Goal: Task Accomplishment & Management: Use online tool/utility

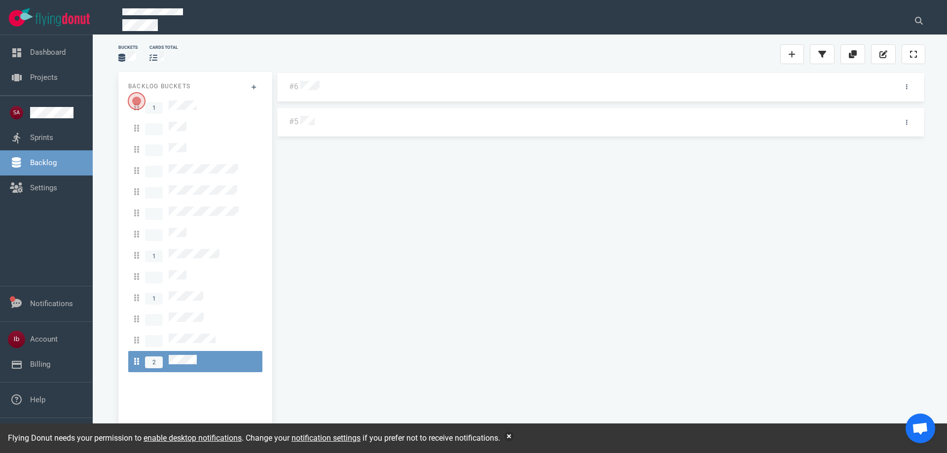
click at [473, 165] on div "#6 #5" at bounding box center [600, 252] width 649 height 361
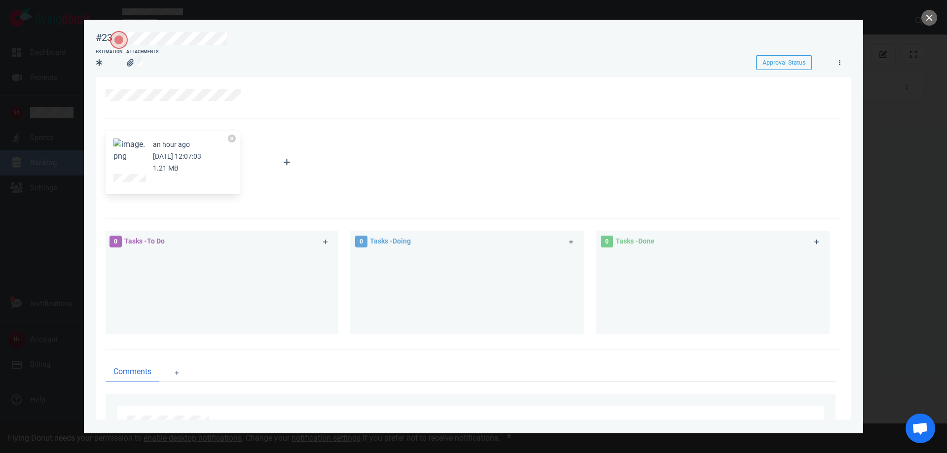
click at [135, 149] on button "Zoom image" at bounding box center [129, 151] width 32 height 24
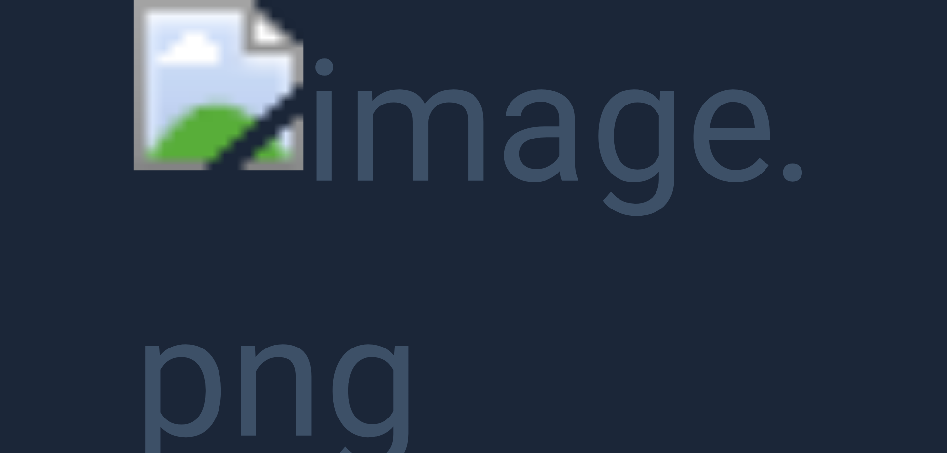
click at [596, 200] on button "Unzoom image" at bounding box center [473, 226] width 947 height 453
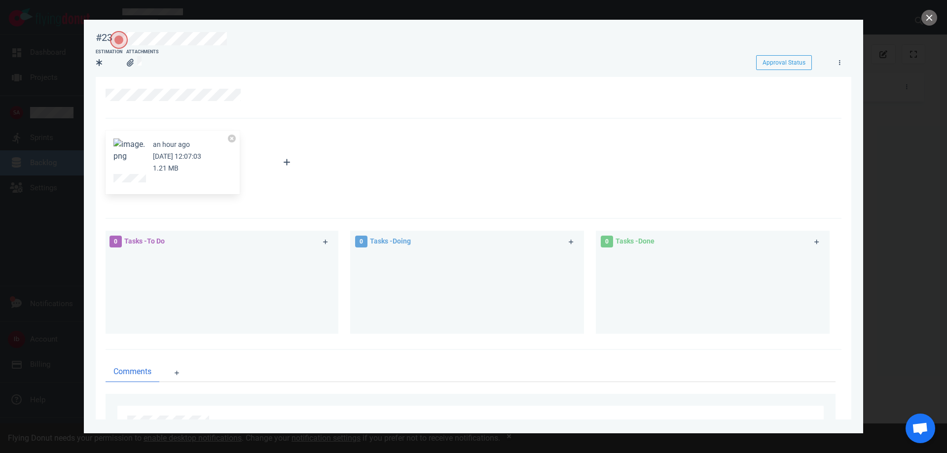
click at [137, 146] on button "Zoom image" at bounding box center [129, 151] width 32 height 24
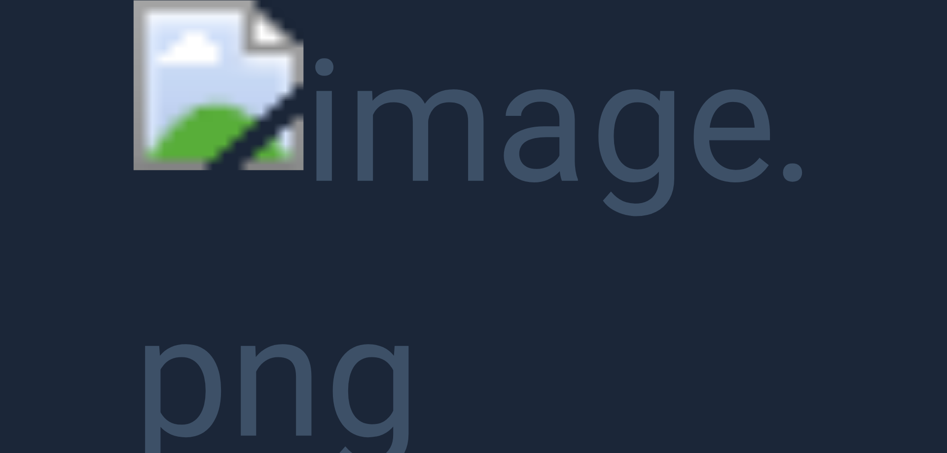
click at [127, 69] on button "Unzoom image" at bounding box center [473, 226] width 947 height 453
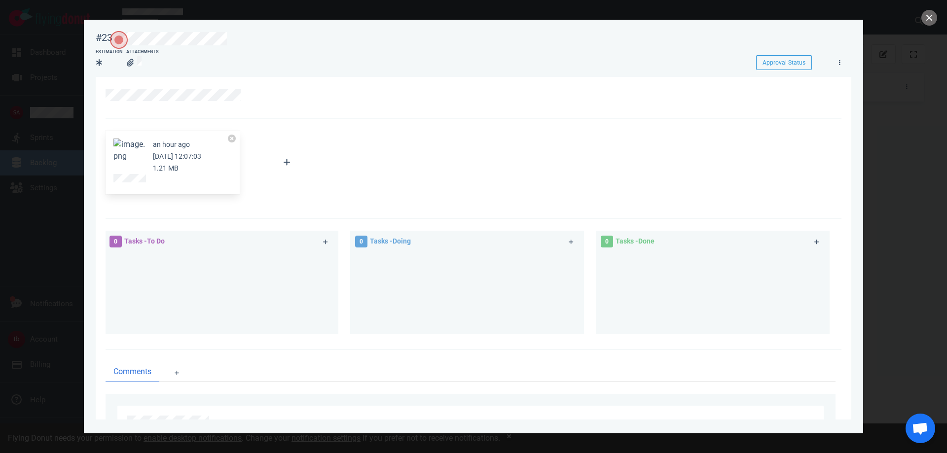
click at [74, 112] on div at bounding box center [473, 226] width 947 height 453
click at [932, 15] on button "close" at bounding box center [930, 18] width 16 height 16
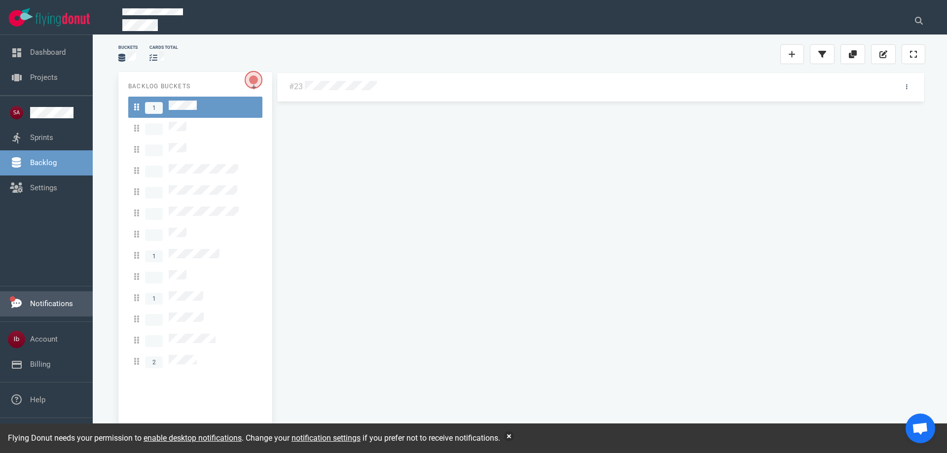
click at [48, 301] on link "Notifications" at bounding box center [51, 303] width 43 height 9
click at [26, 216] on div "Dashboard Projects Sprints Backlog Settings" at bounding box center [46, 160] width 93 height 251
click at [48, 133] on link "Sprints" at bounding box center [41, 137] width 23 height 9
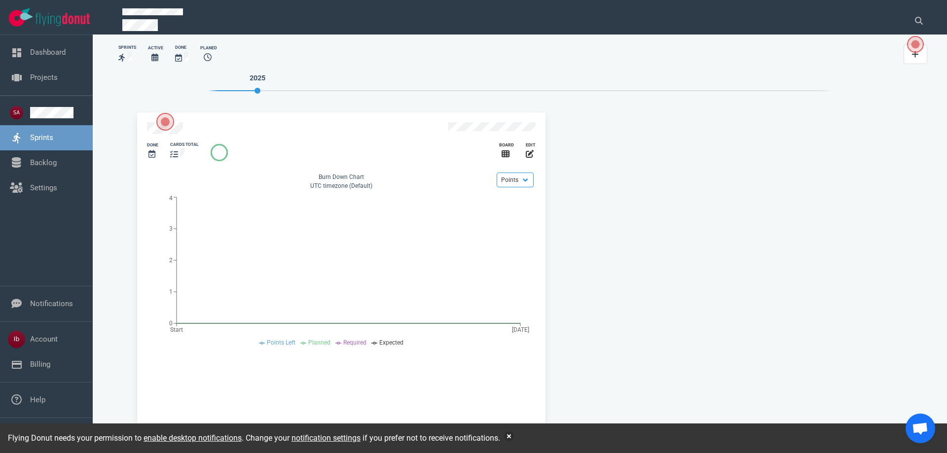
click at [913, 48] on span "Open the dialog" at bounding box center [915, 44] width 17 height 17
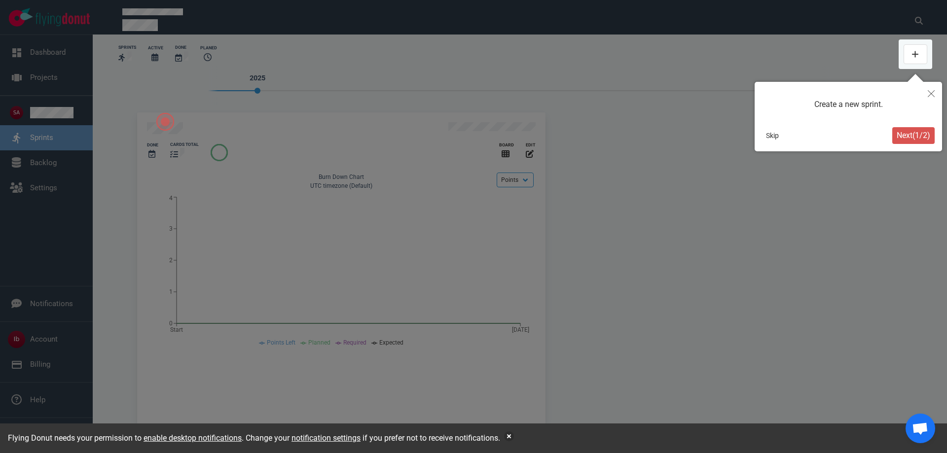
click at [908, 133] on span "Next ( 1 / 2 )" at bounding box center [914, 135] width 34 height 9
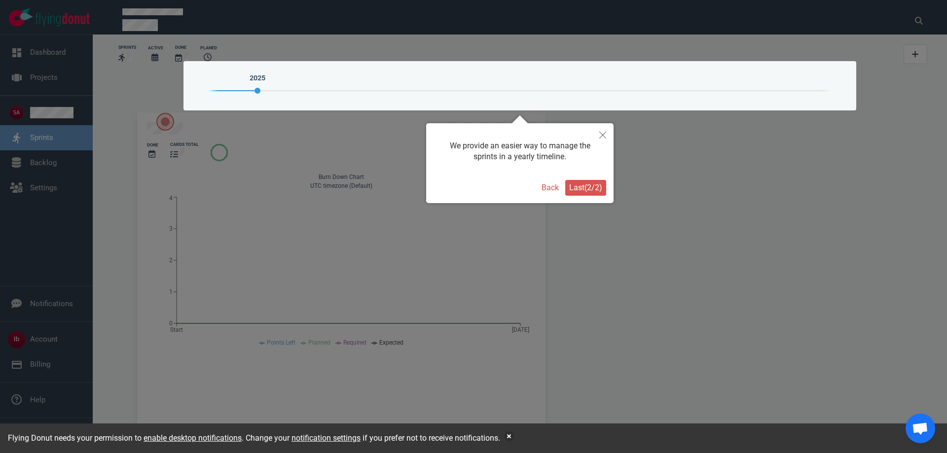
click at [589, 181] on button "Last ( 2 / 2 )" at bounding box center [585, 188] width 41 height 16
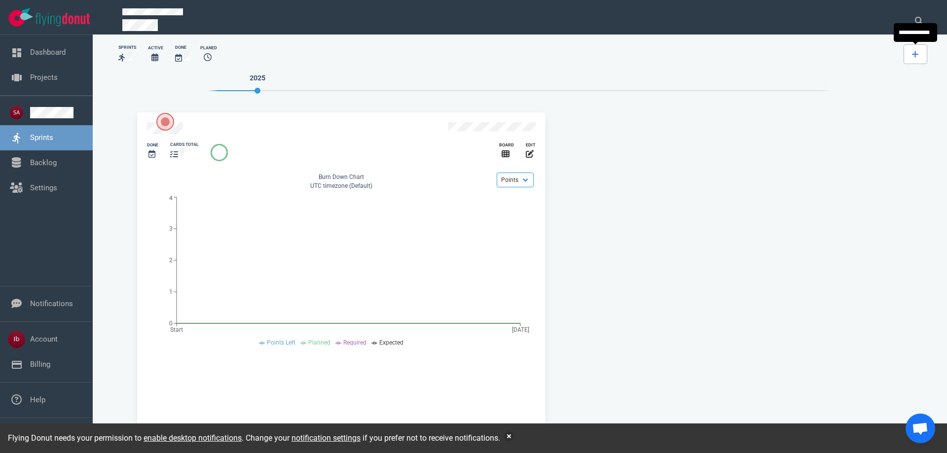
click at [912, 46] on link at bounding box center [916, 54] width 24 height 20
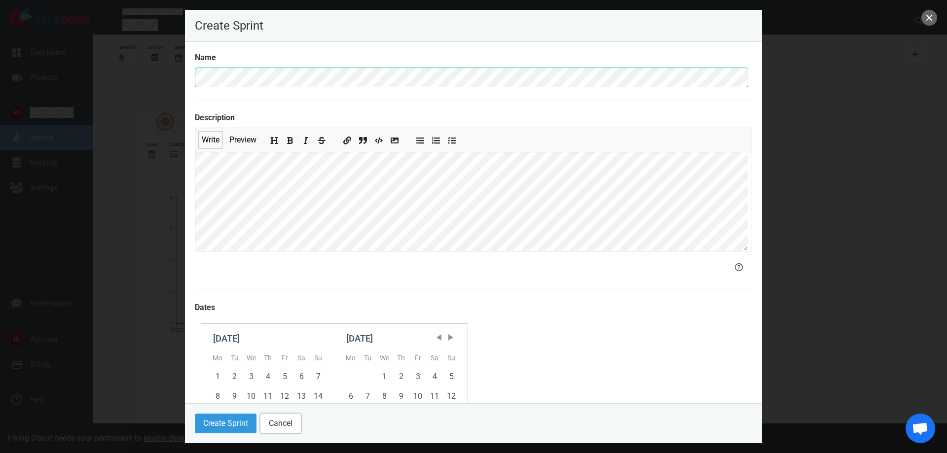
drag, startPoint x: 283, startPoint y: 427, endPoint x: 281, endPoint y: 90, distance: 336.9
click at [282, 92] on div "Create Sprint Name Description Write Preview Dates September 2025 Mo Tu We Th F…" at bounding box center [473, 227] width 577 height 434
click at [277, 423] on button "Cancel" at bounding box center [280, 424] width 40 height 20
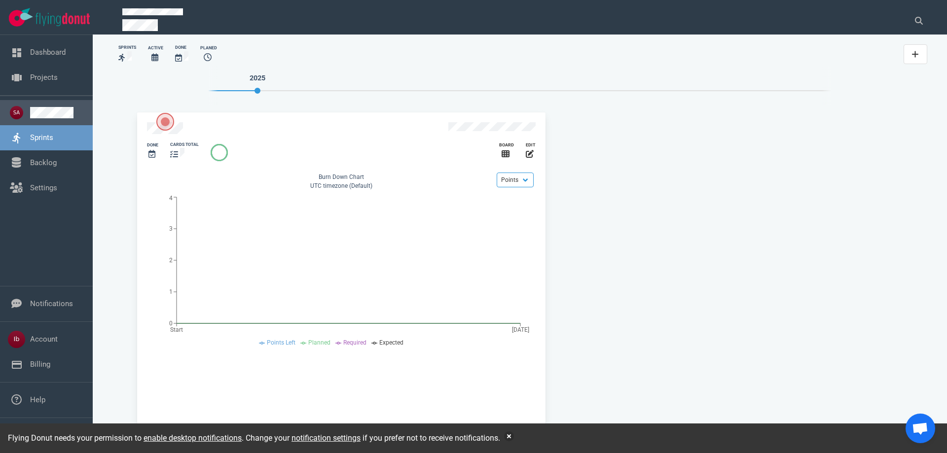
click at [46, 115] on link at bounding box center [57, 112] width 55 height 11
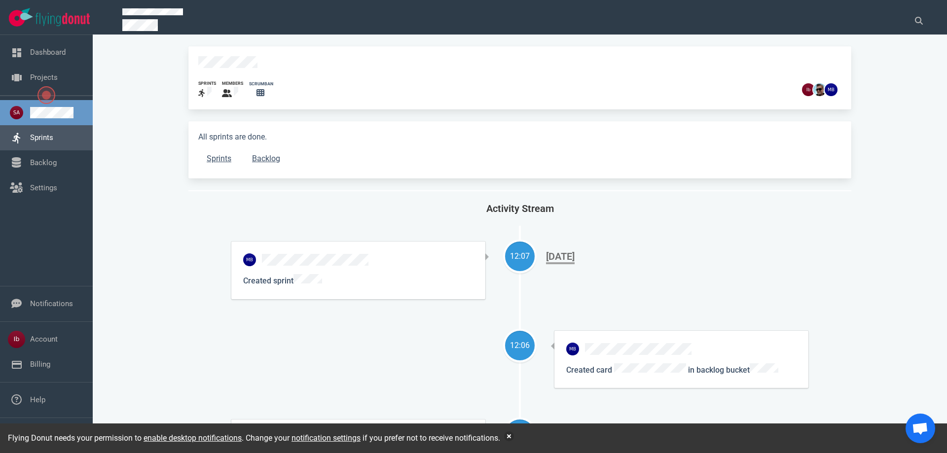
click at [53, 137] on link "Sprints" at bounding box center [41, 137] width 23 height 9
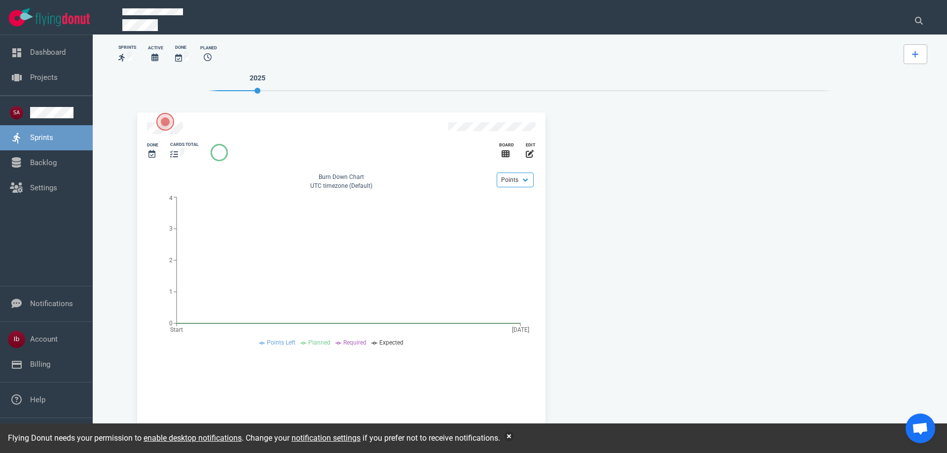
click at [911, 53] on link at bounding box center [916, 54] width 24 height 20
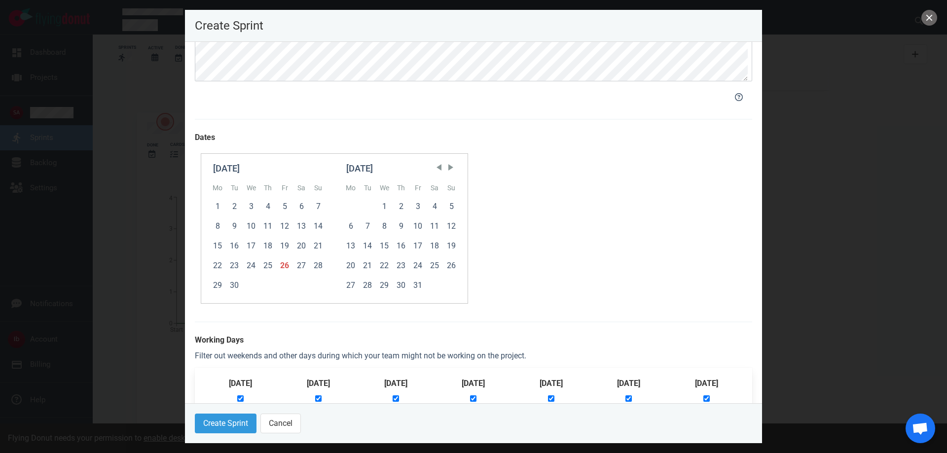
scroll to position [192, 0]
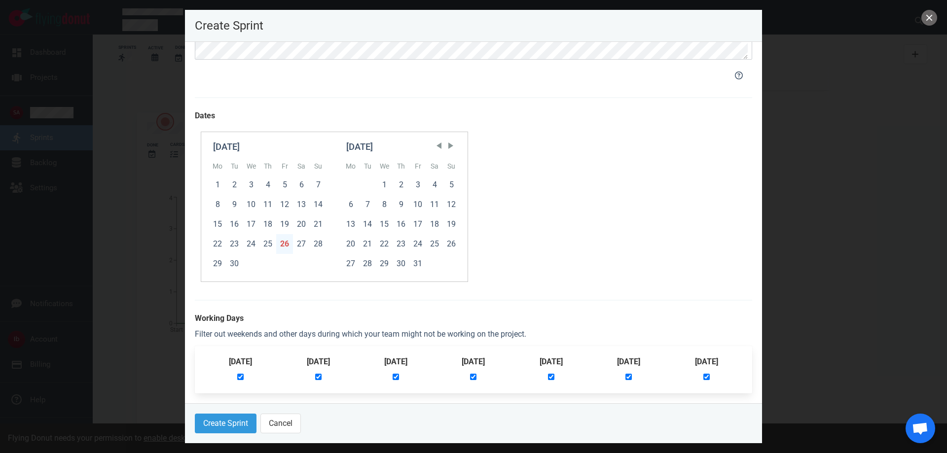
click at [286, 244] on div "26" at bounding box center [284, 244] width 17 height 20
click at [232, 421] on button "Create Sprint" at bounding box center [226, 424] width 62 height 20
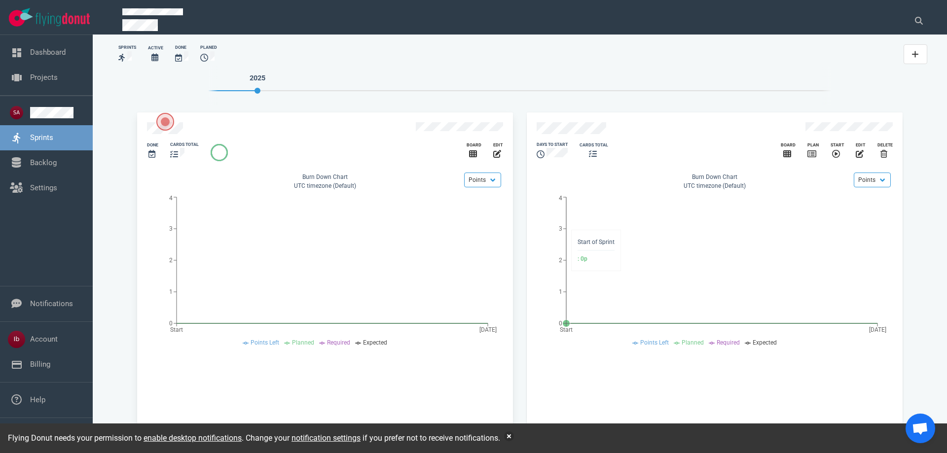
click at [661, 238] on icon "Start Sep 26 0 1 2 3 4" at bounding box center [715, 269] width 356 height 154
click at [46, 158] on link "Backlog" at bounding box center [43, 162] width 27 height 9
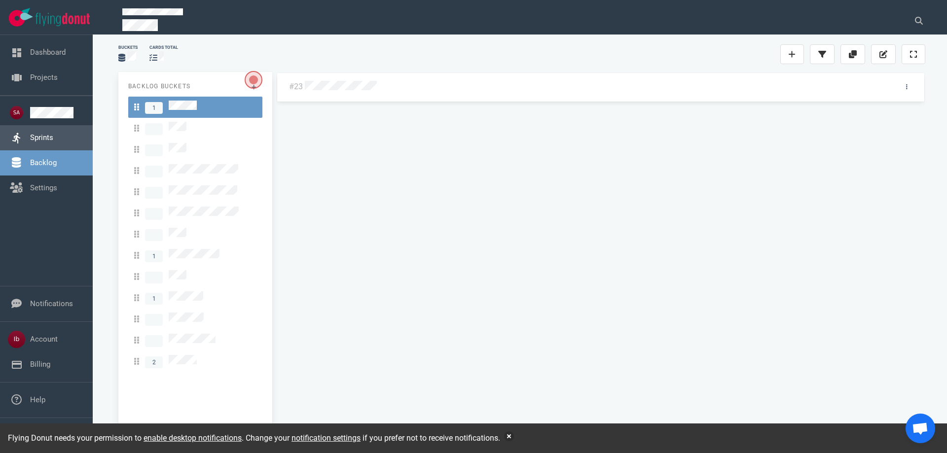
click at [53, 142] on link "Sprints" at bounding box center [41, 137] width 23 height 9
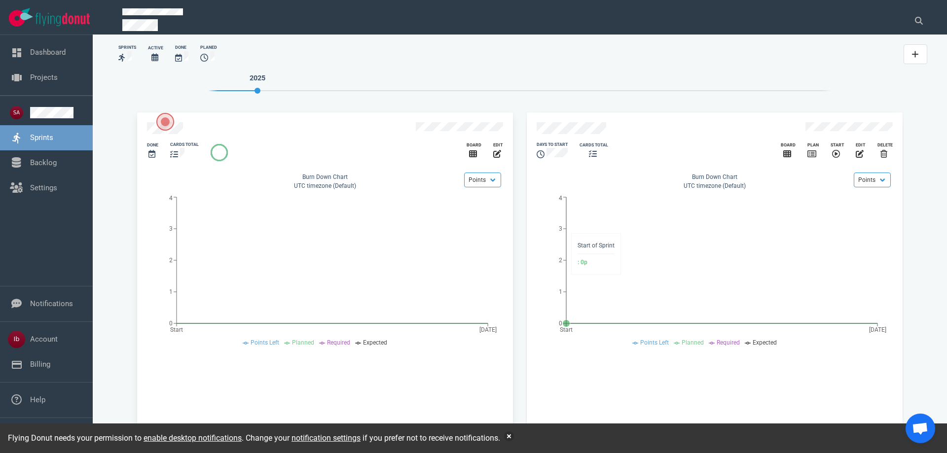
drag, startPoint x: 657, startPoint y: 234, endPoint x: 662, endPoint y: 234, distance: 5.0
click at [660, 234] on icon "Start Sep 26 0 1 2 3 4" at bounding box center [715, 269] width 356 height 154
click at [884, 175] on select "Points Hours" at bounding box center [872, 180] width 37 height 15
click at [772, 228] on icon "Start Sep 26 0 1 2 3 4" at bounding box center [715, 269] width 356 height 154
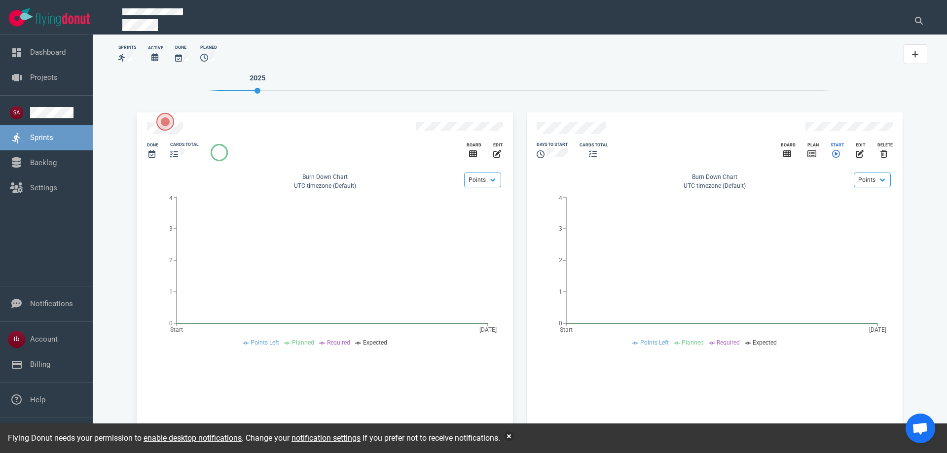
click at [834, 149] on span "slide 2 of 2" at bounding box center [836, 153] width 8 height 9
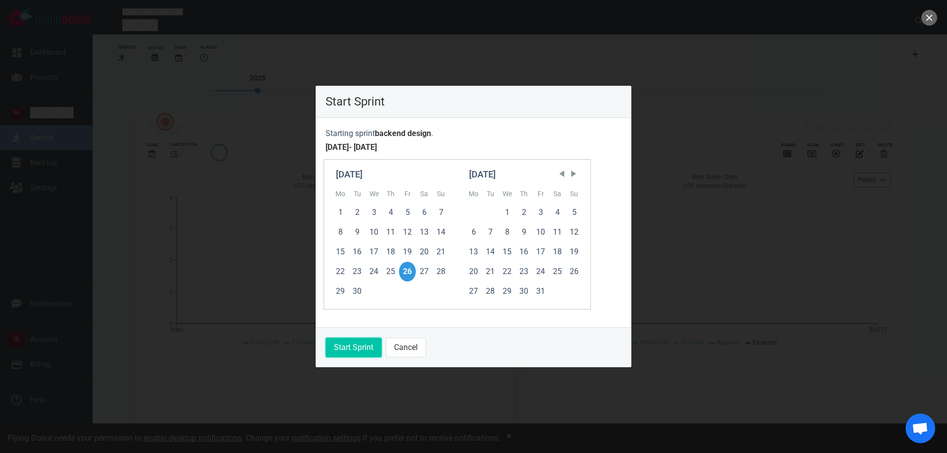
click at [361, 347] on button "Start Sprint" at bounding box center [354, 348] width 56 height 20
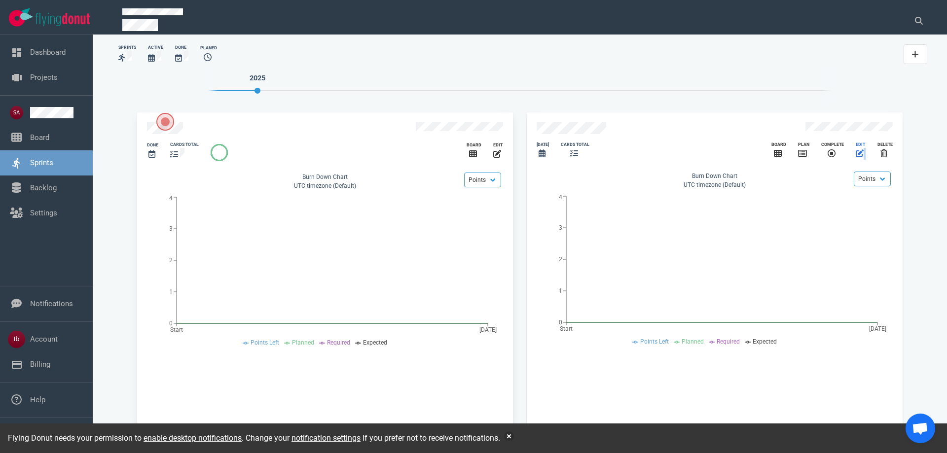
click at [865, 149] on span "slide 2 of 2" at bounding box center [865, 153] width 2 height 9
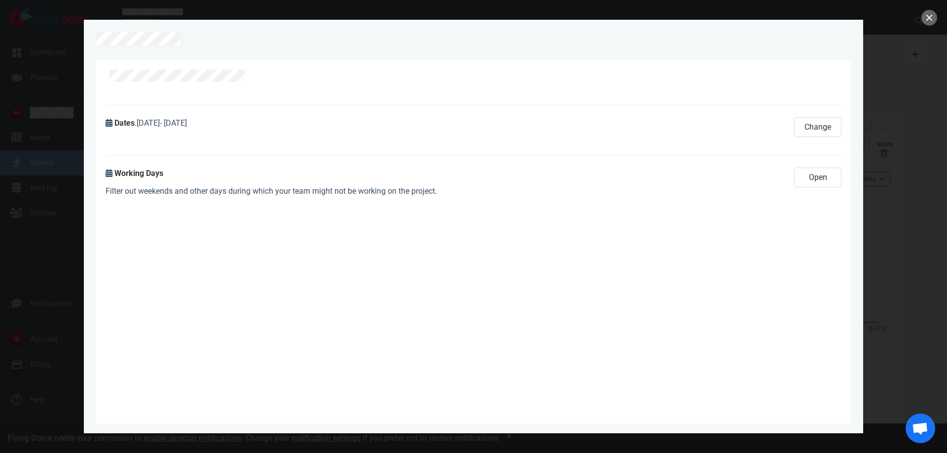
click at [271, 138] on div "Dates . Sep 26, 2025 - Sep 26, 2025" at bounding box center [444, 127] width 689 height 32
click at [822, 130] on button "Change" at bounding box center [817, 127] width 47 height 20
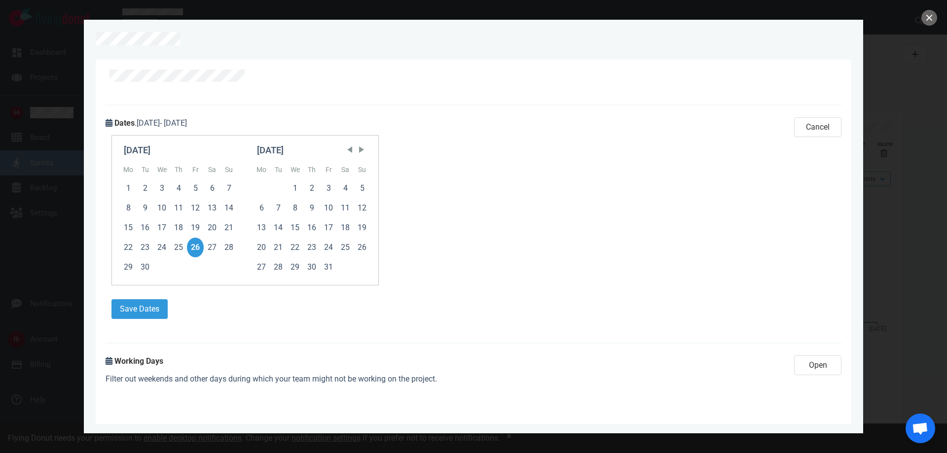
click at [939, 15] on div at bounding box center [473, 226] width 947 height 453
click at [932, 18] on button "close" at bounding box center [930, 18] width 16 height 16
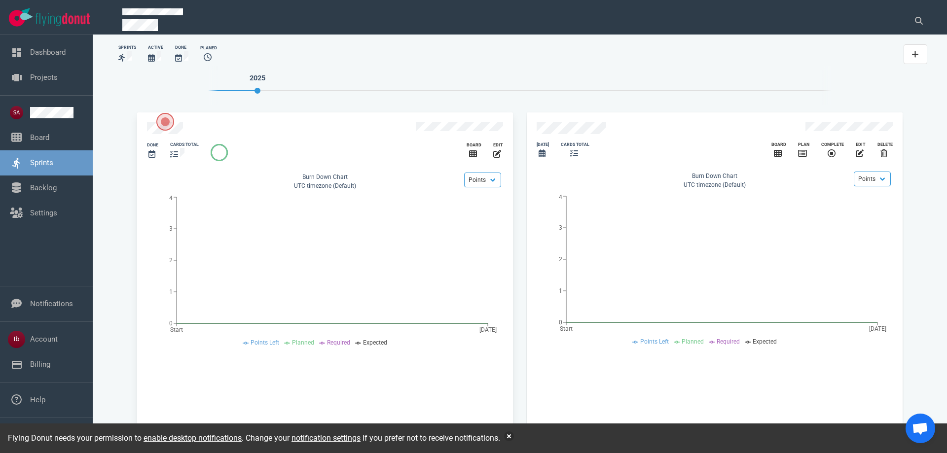
click at [554, 94] on div "2025" at bounding box center [520, 85] width 624 height 39
click at [31, 192] on link "Backlog" at bounding box center [43, 188] width 27 height 9
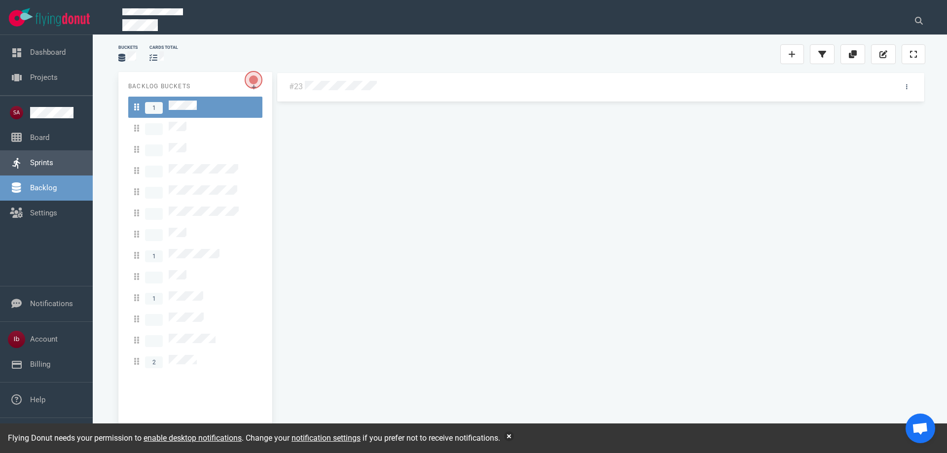
click at [40, 165] on link "Sprints" at bounding box center [41, 162] width 23 height 9
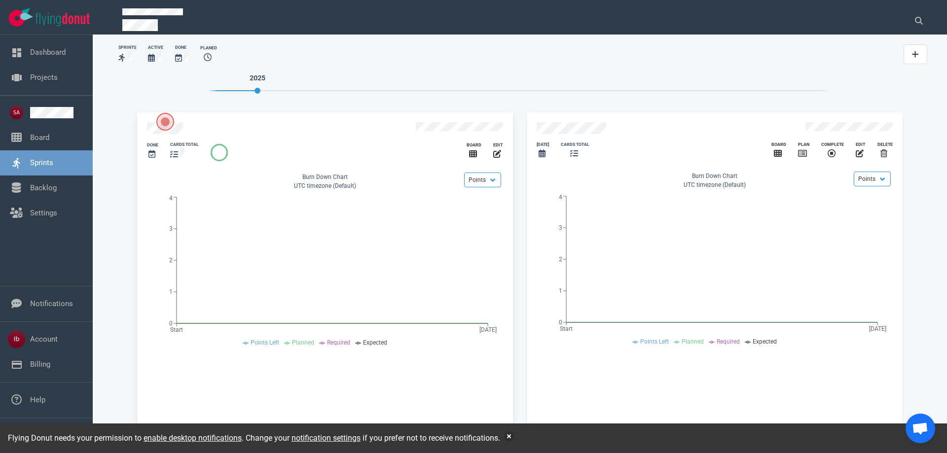
click at [570, 148] on div "slide 2 of 2" at bounding box center [575, 154] width 29 height 12
click at [582, 148] on div "slide 2 of 2" at bounding box center [575, 154] width 29 height 12
click at [567, 150] on div "slide 2 of 2" at bounding box center [575, 154] width 29 height 12
click at [544, 149] on icon "slide 2 of 2" at bounding box center [542, 153] width 7 height 8
drag, startPoint x: 586, startPoint y: 148, endPoint x: 605, endPoint y: 149, distance: 19.3
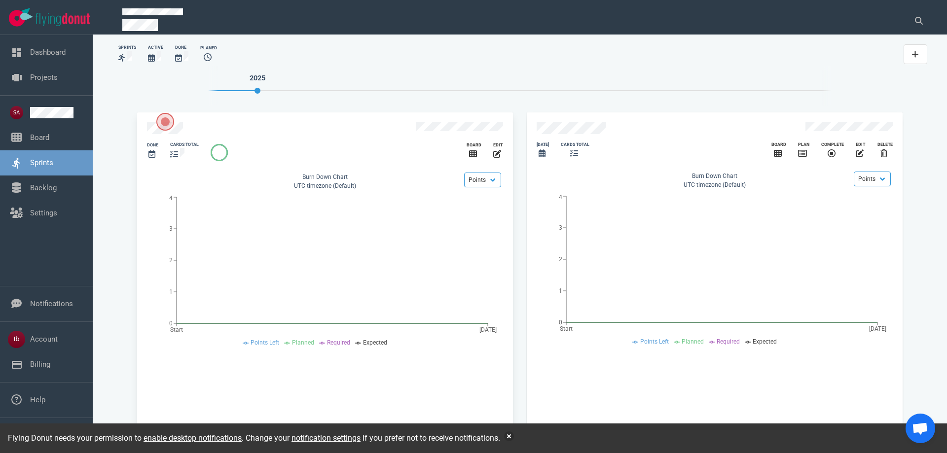
click at [587, 148] on div "slide 2 of 2" at bounding box center [575, 154] width 29 height 12
click at [807, 149] on icon "slide 2 of 2" at bounding box center [802, 153] width 9 height 8
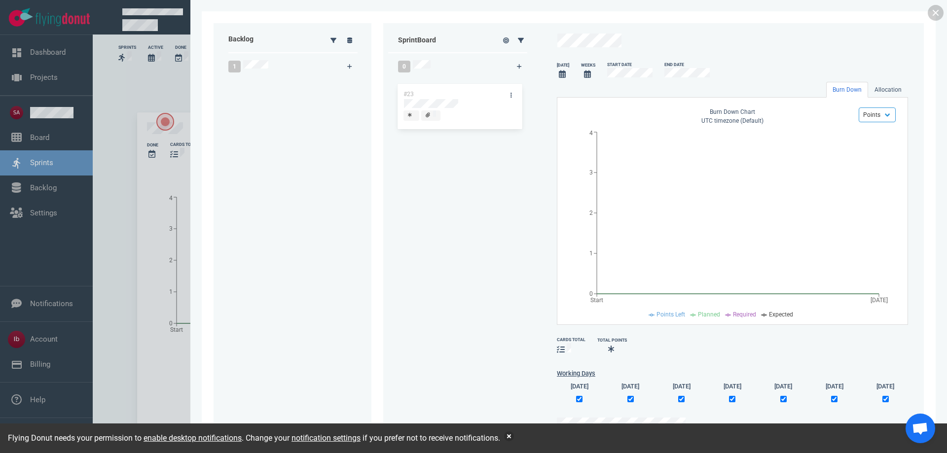
drag, startPoint x: 287, startPoint y: 90, endPoint x: 454, endPoint y: 95, distance: 166.8
click at [454, 95] on div "Backlog 1 #23 #23 Sprint Board 0 today Weeks Start Date End Date Burn Down Allo…" at bounding box center [569, 226] width 710 height 407
click at [461, 189] on div "#23" at bounding box center [462, 244] width 127 height 337
click at [939, 10] on link at bounding box center [936, 13] width 16 height 16
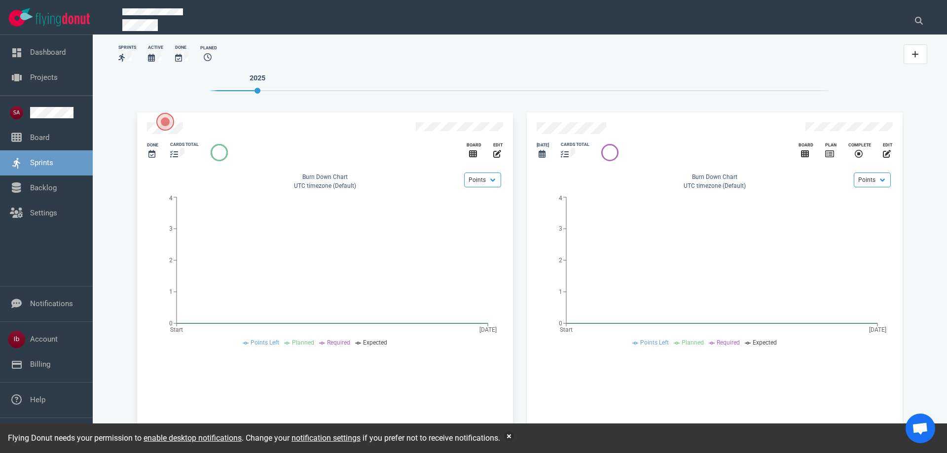
click at [616, 151] on icon "slide 2 of 2" at bounding box center [610, 153] width 16 height 16
click at [30, 209] on link "Settings" at bounding box center [43, 213] width 27 height 9
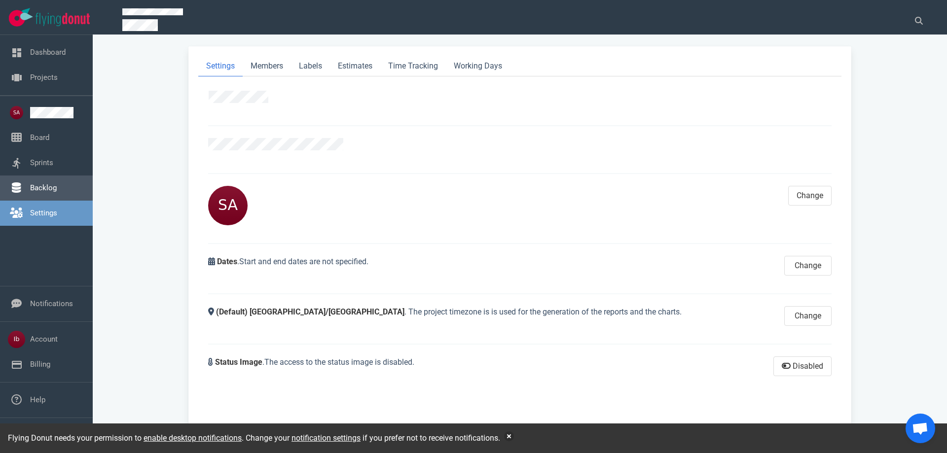
click at [38, 190] on link "Backlog" at bounding box center [43, 188] width 27 height 9
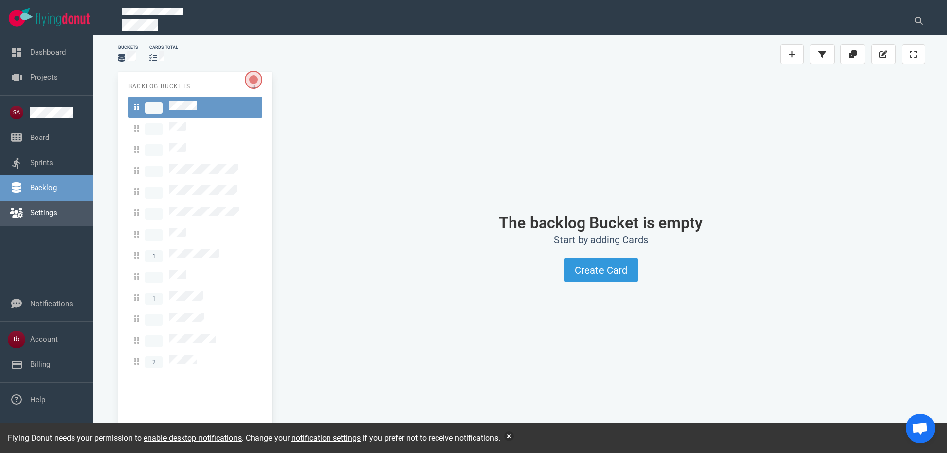
click at [41, 212] on link "Settings" at bounding box center [43, 213] width 27 height 9
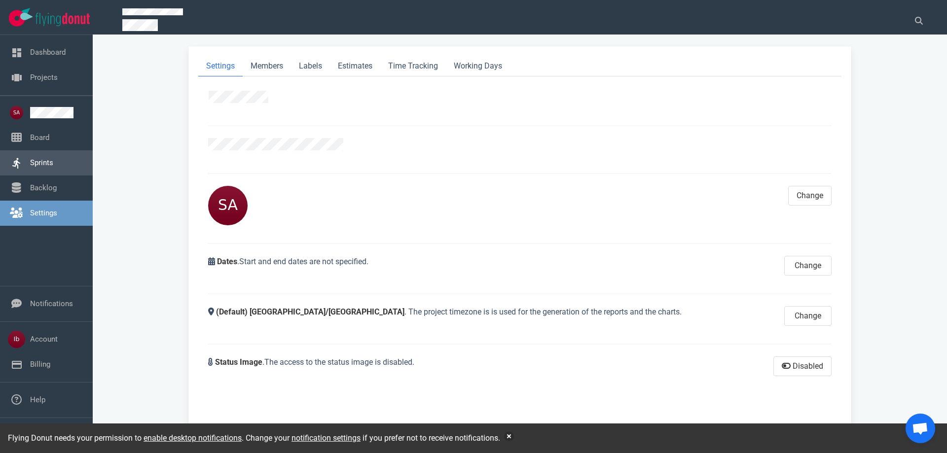
click at [44, 158] on link "Sprints" at bounding box center [41, 162] width 23 height 9
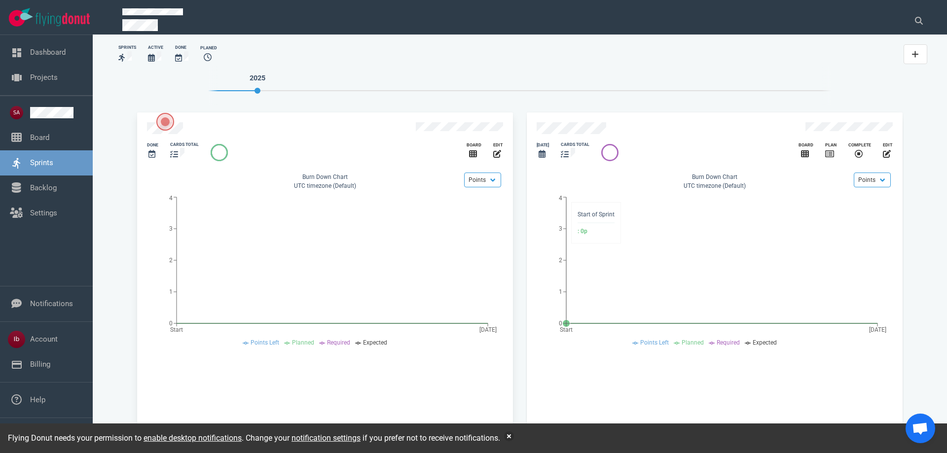
click at [701, 202] on icon "Start Sep 26 0 1 2 3 4" at bounding box center [715, 269] width 356 height 154
click at [607, 155] on icon "slide 2 of 2" at bounding box center [610, 153] width 16 height 16
click at [829, 153] on icon "slide 2 of 2" at bounding box center [829, 154] width 9 height 8
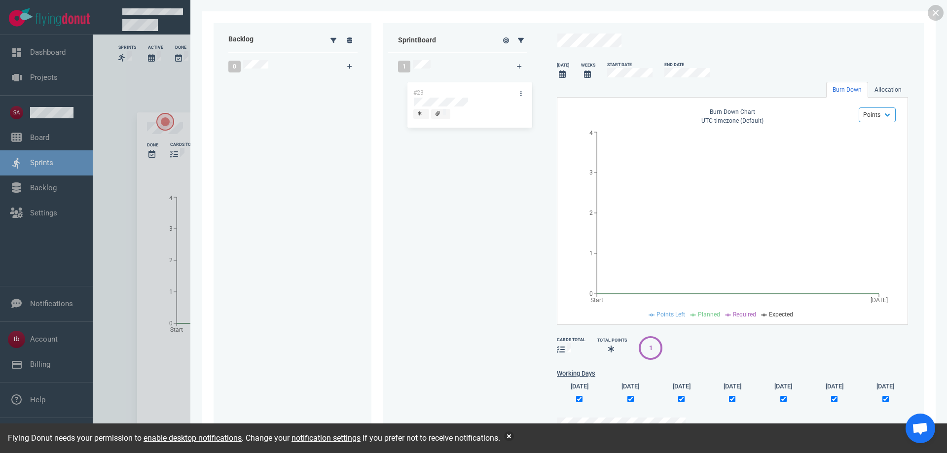
drag, startPoint x: 468, startPoint y: 98, endPoint x: 475, endPoint y: 102, distance: 8.0
click at [475, 102] on div "#23 #23" at bounding box center [462, 244] width 127 height 337
click at [483, 156] on div "#23" at bounding box center [462, 244] width 127 height 337
click at [709, 177] on icon "Start Sep 26 0 1 2 3 4" at bounding box center [730, 221] width 327 height 189
click at [926, 20] on div "Backlog 0 Sprint Board 1 #23 today Weeks Start Date End Date Burn Down Allocati…" at bounding box center [569, 226] width 734 height 431
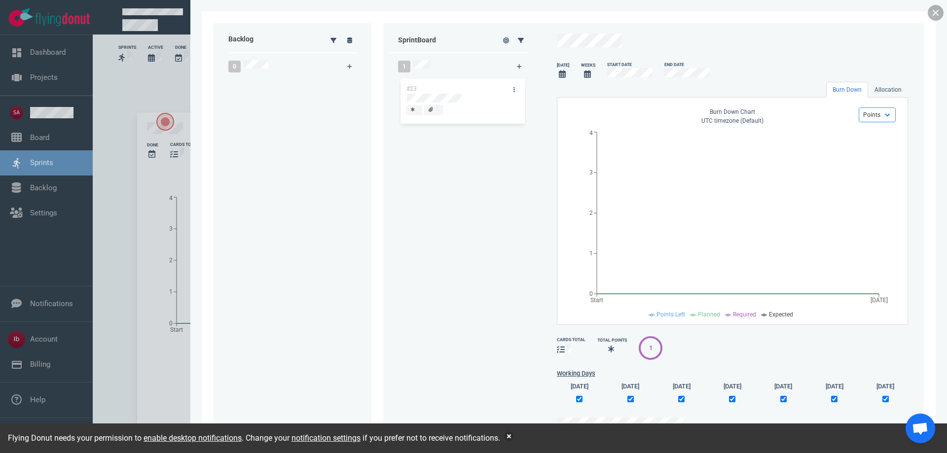
click at [930, 13] on link at bounding box center [936, 13] width 16 height 16
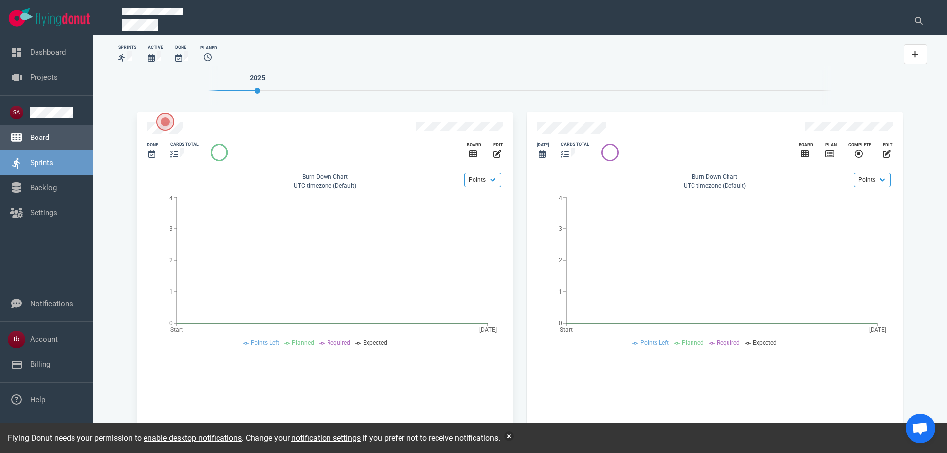
click at [49, 142] on link "Board" at bounding box center [39, 137] width 19 height 9
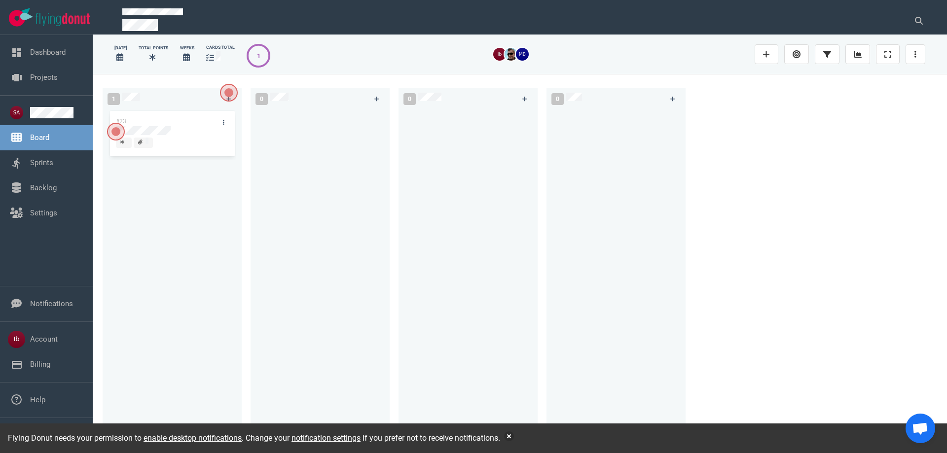
click at [181, 128] on div "#23" at bounding box center [172, 270] width 127 height 323
click at [226, 123] on link at bounding box center [224, 122] width 16 height 12
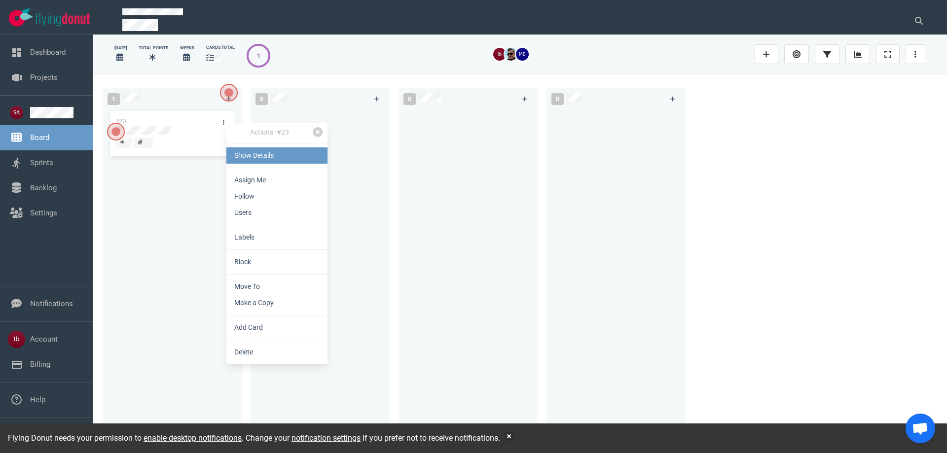
click at [246, 156] on link "Show Details" at bounding box center [276, 156] width 101 height 16
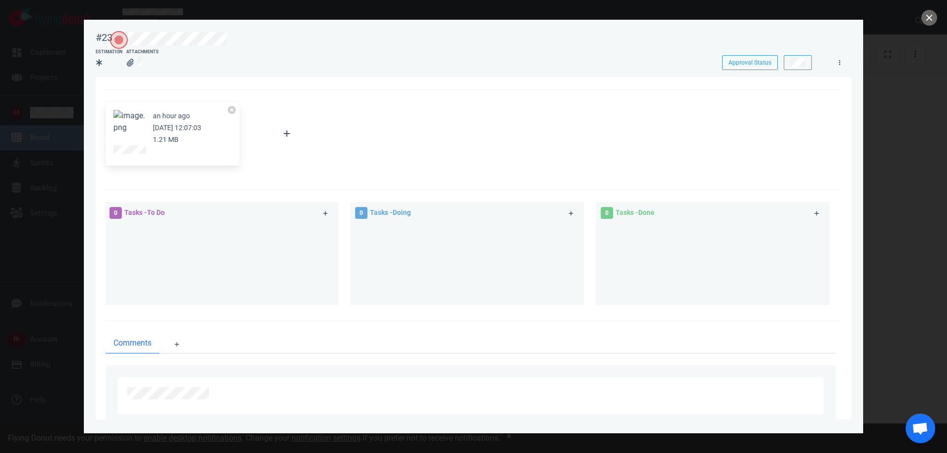
scroll to position [57, 0]
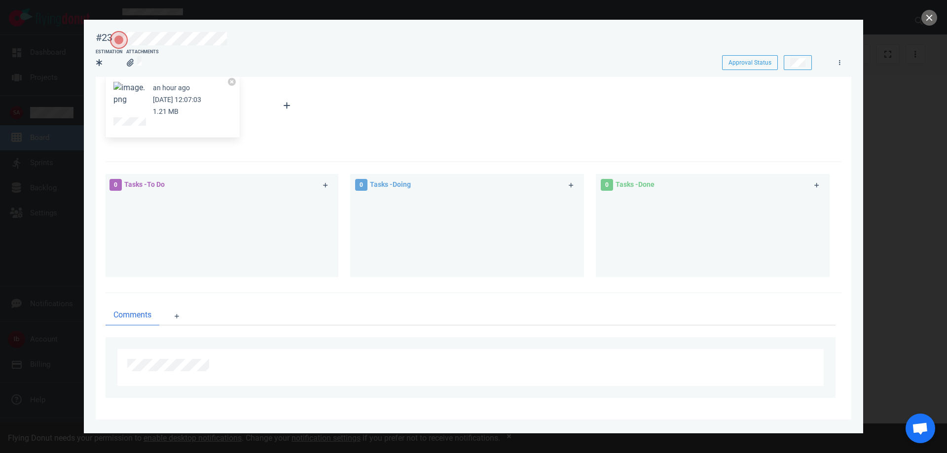
click at [44, 89] on div at bounding box center [473, 226] width 947 height 453
click at [148, 11] on div at bounding box center [473, 226] width 947 height 453
click at [933, 19] on button "close" at bounding box center [930, 18] width 16 height 16
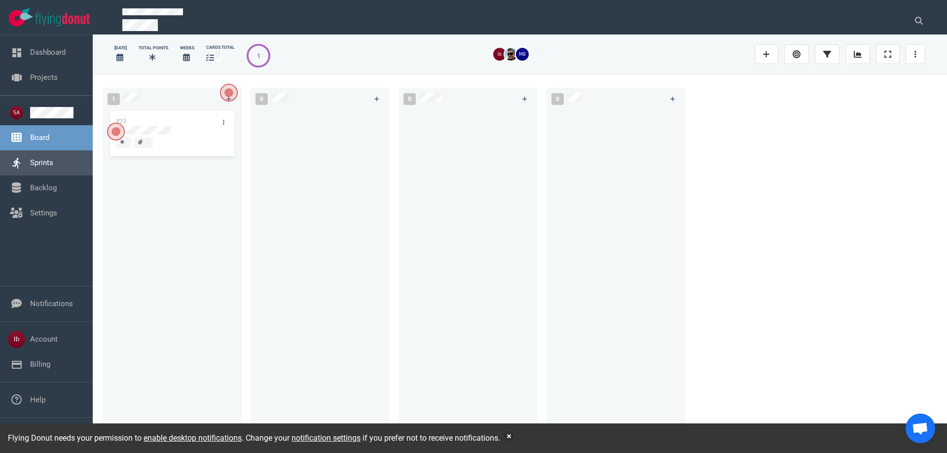
click at [48, 167] on link "Sprints" at bounding box center [41, 162] width 23 height 9
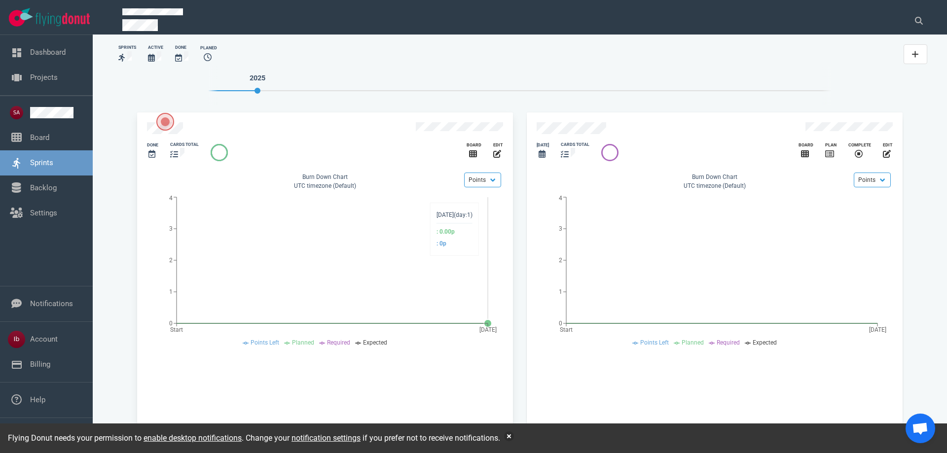
click at [356, 194] on icon "Start Sep 26 0 1 2 3 4" at bounding box center [325, 269] width 356 height 154
click at [474, 148] on div "slide 1 of 2" at bounding box center [474, 154] width 15 height 12
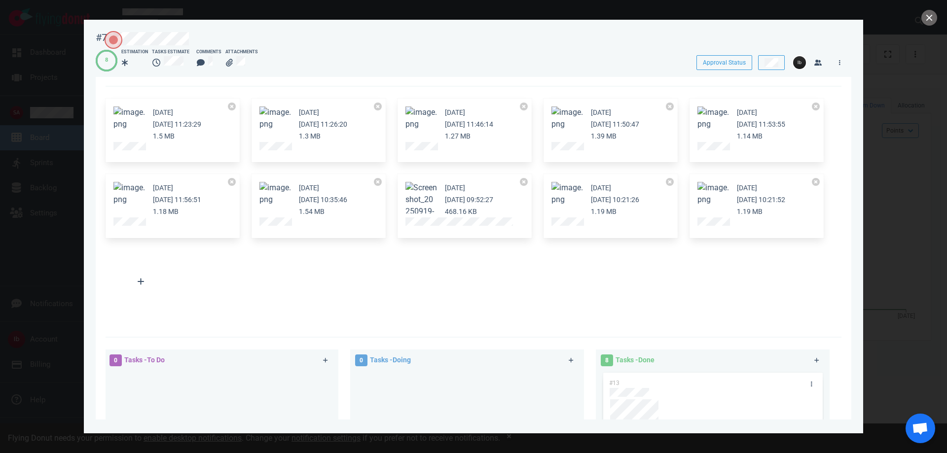
scroll to position [49, 0]
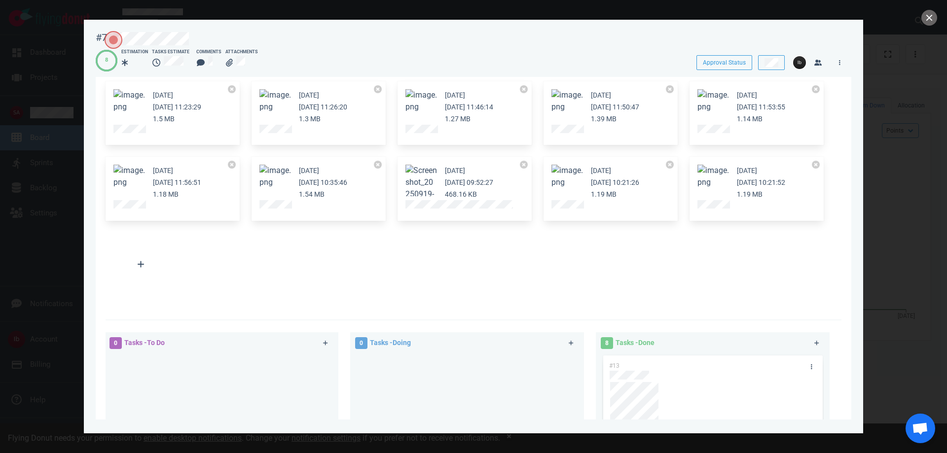
click at [934, 10] on div at bounding box center [473, 226] width 947 height 453
click at [934, 17] on button "close" at bounding box center [930, 18] width 16 height 16
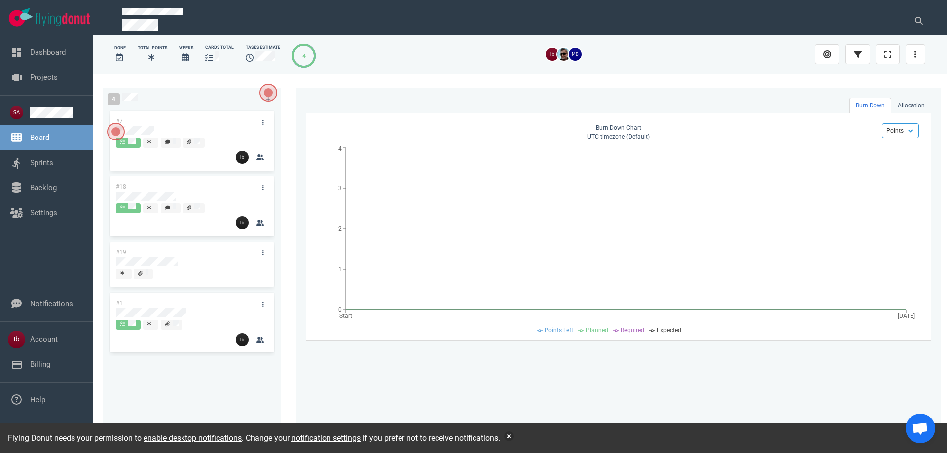
click at [185, 204] on span at bounding box center [194, 208] width 22 height 10
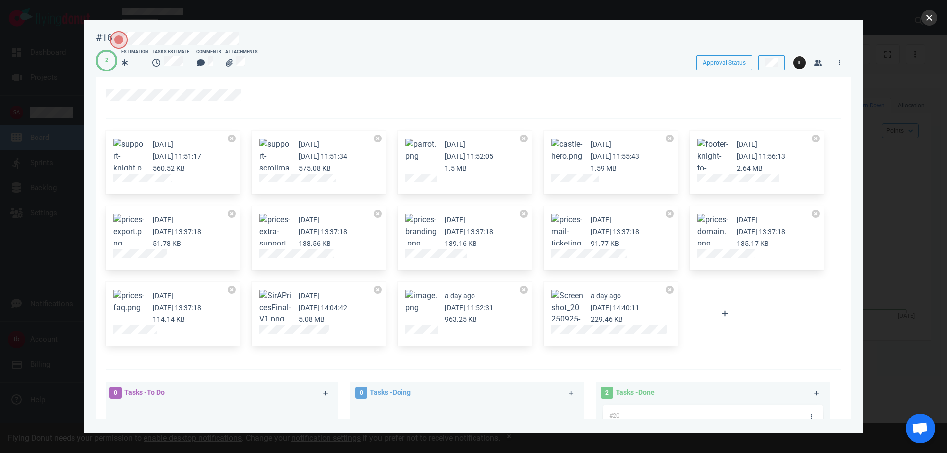
click at [935, 12] on button "close" at bounding box center [930, 18] width 16 height 16
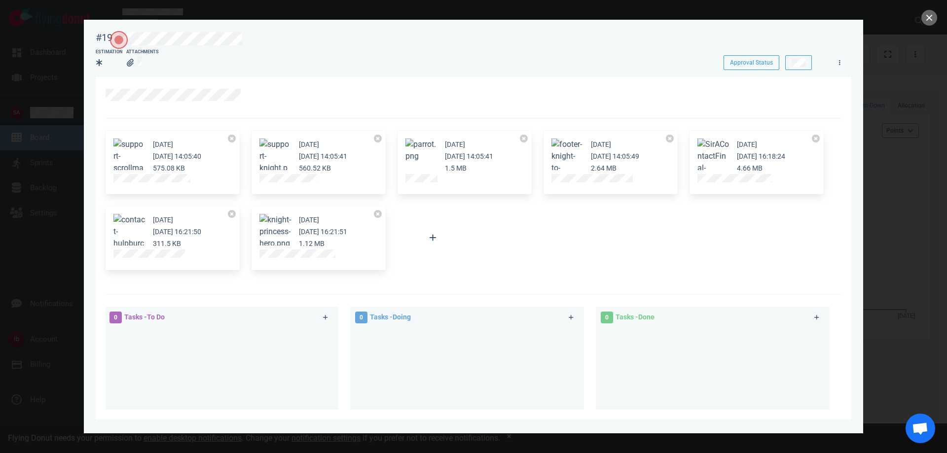
click at [937, 14] on div at bounding box center [473, 226] width 947 height 453
click at [919, 21] on div at bounding box center [473, 226] width 947 height 453
click at [930, 18] on button "close" at bounding box center [930, 18] width 16 height 16
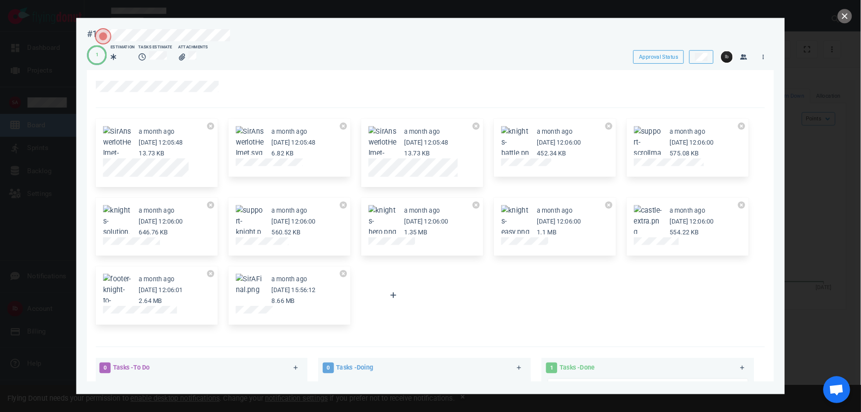
scroll to position [220, 0]
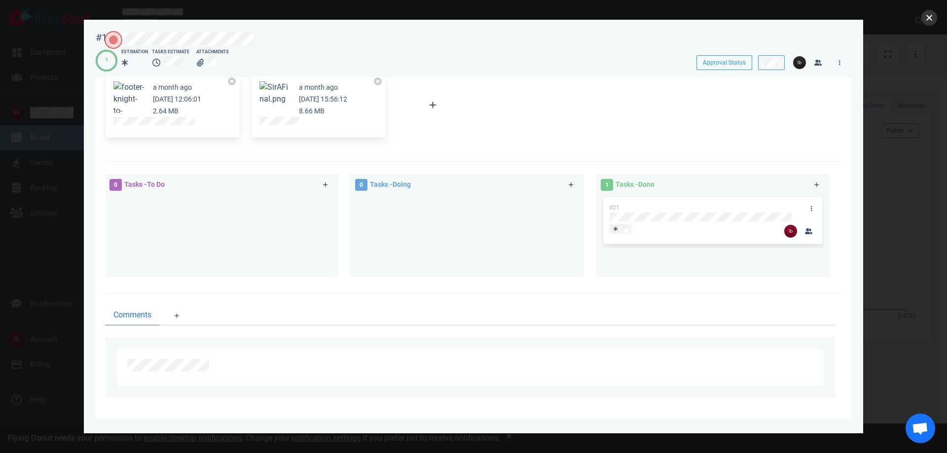
click at [923, 14] on button "close" at bounding box center [930, 18] width 16 height 16
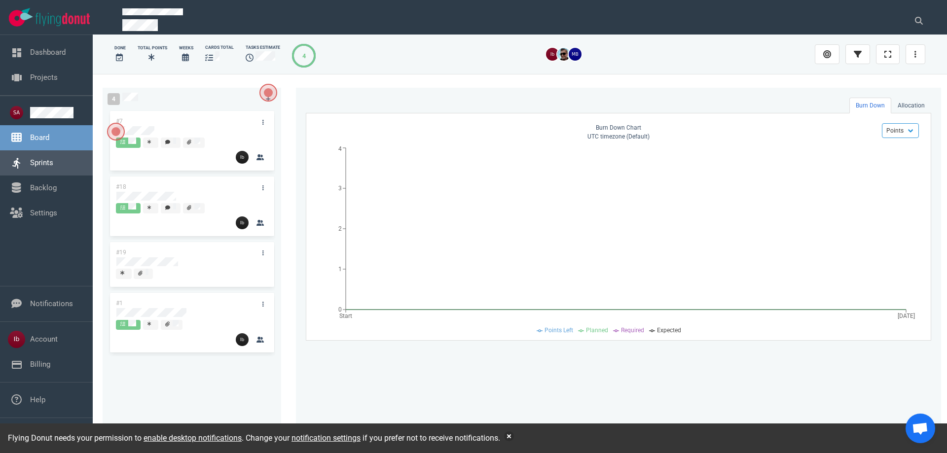
click at [39, 166] on link "Sprints" at bounding box center [41, 162] width 23 height 9
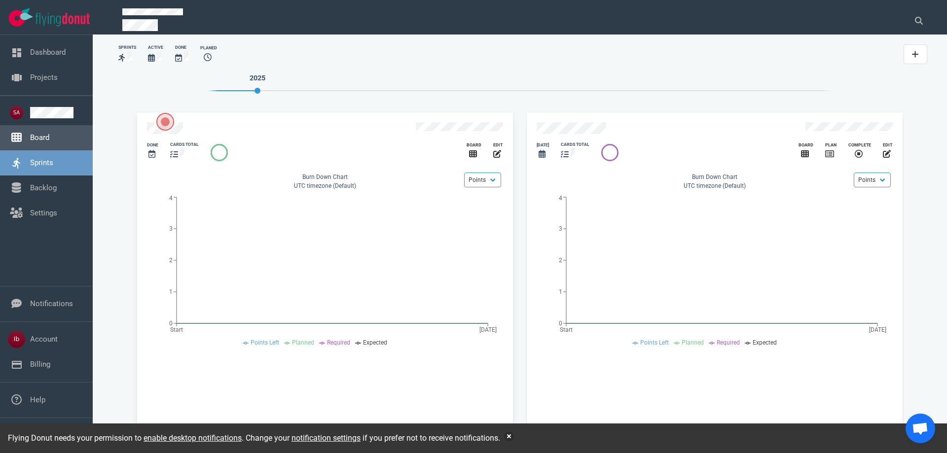
click at [41, 133] on link "Board" at bounding box center [39, 137] width 19 height 9
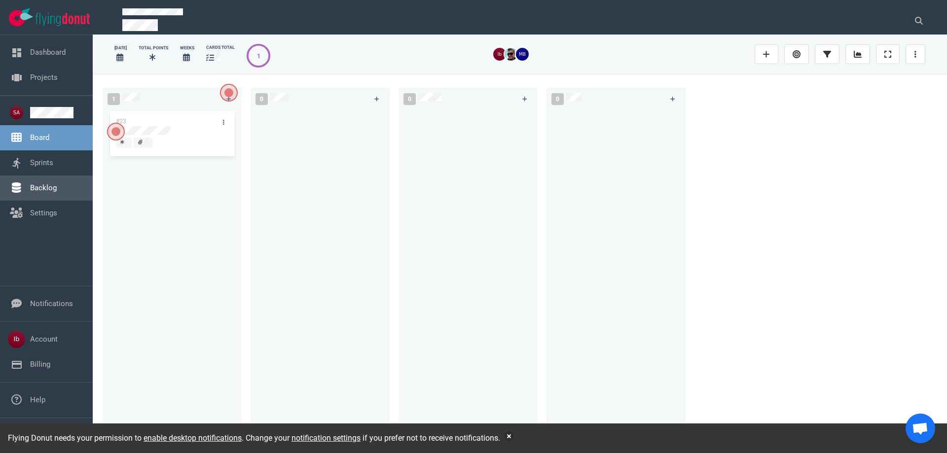
click at [30, 192] on link "Backlog" at bounding box center [43, 188] width 27 height 9
